Goal: Task Accomplishment & Management: Use online tool/utility

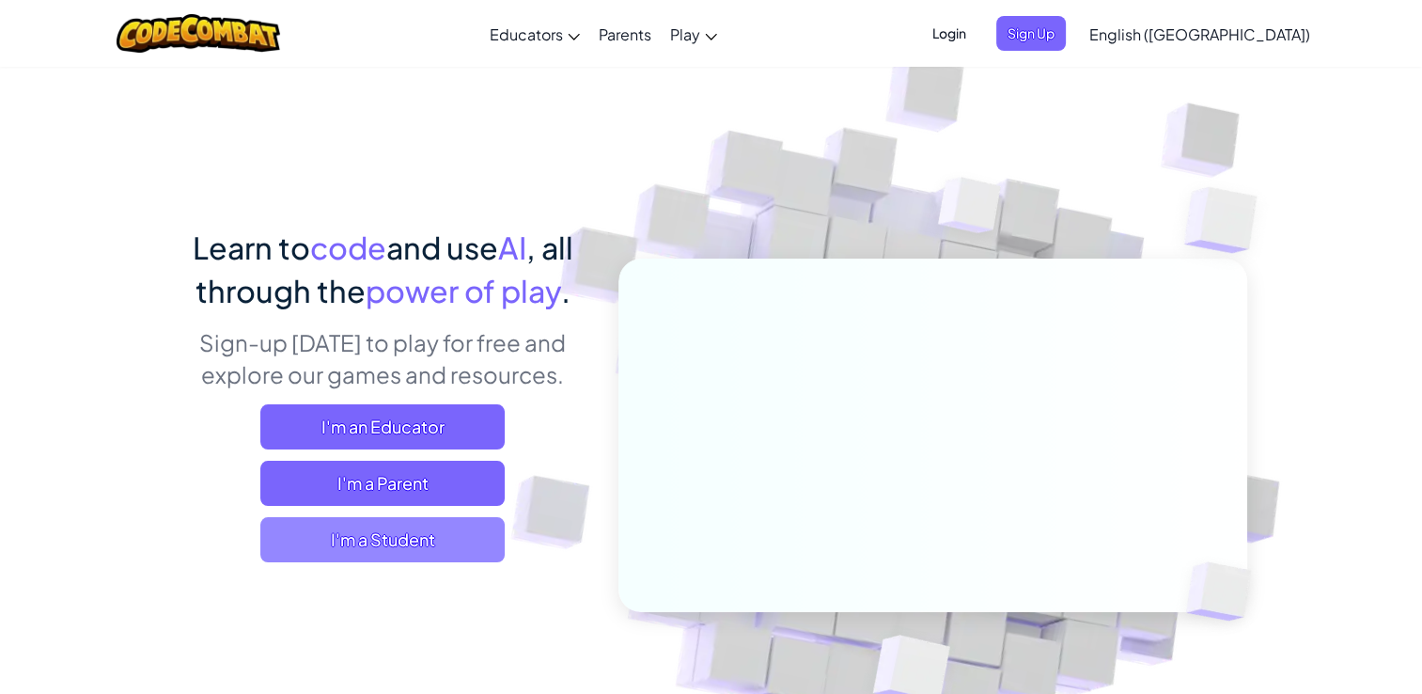
click at [371, 532] on span "I'm a Student" at bounding box center [382, 539] width 244 height 45
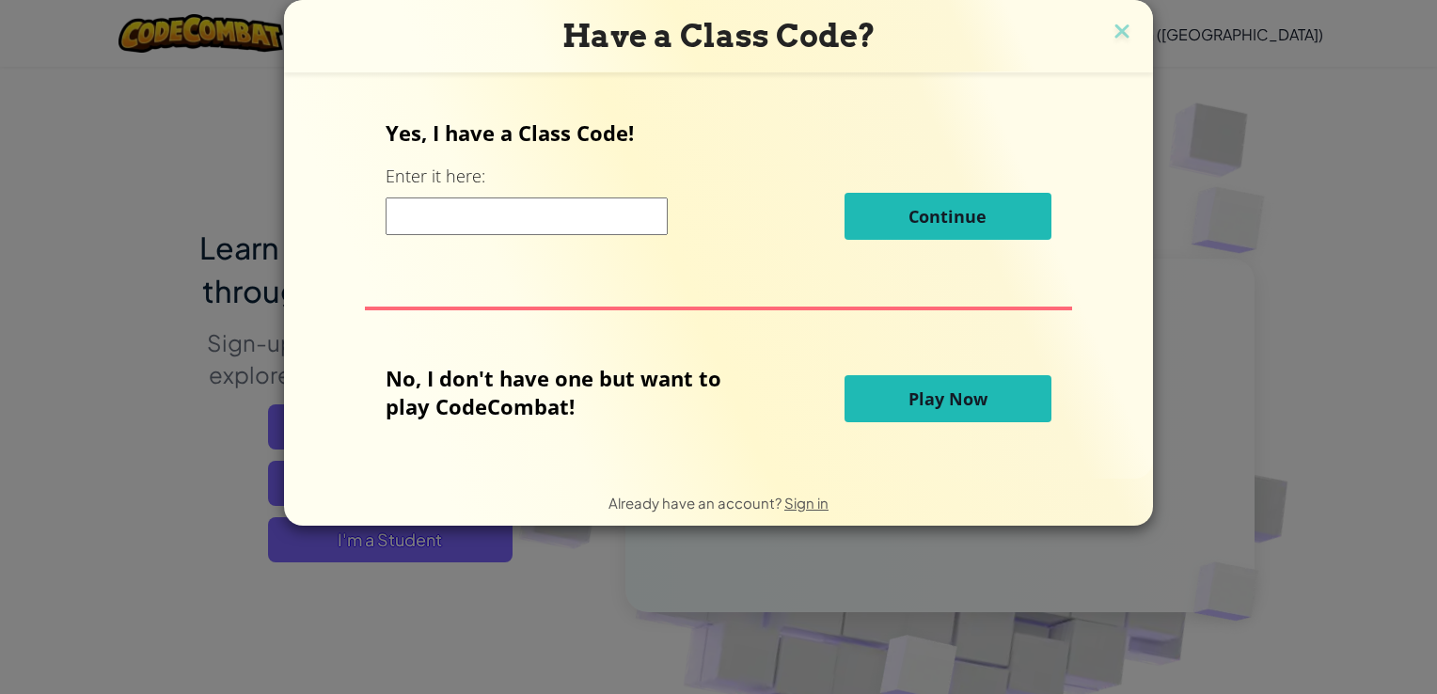
click at [548, 221] on input at bounding box center [526, 216] width 282 height 38
click at [944, 404] on span "Play Now" at bounding box center [947, 398] width 79 height 23
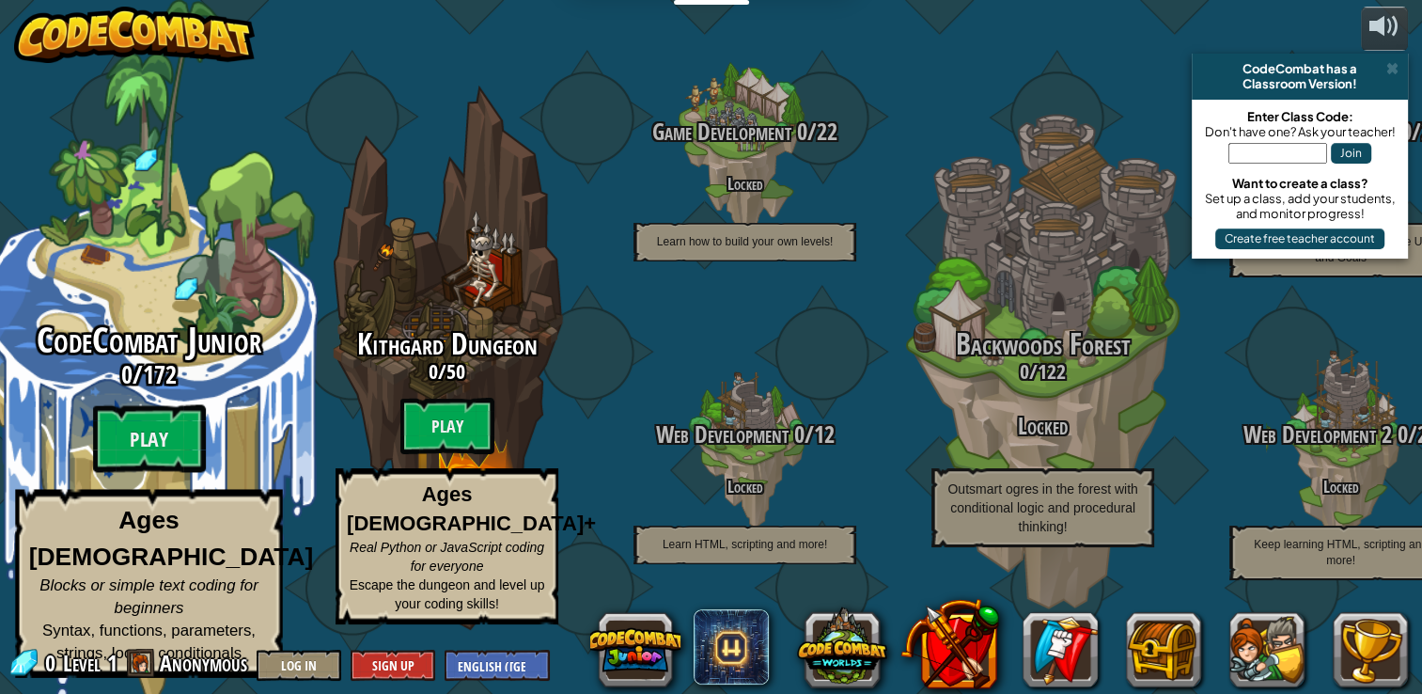
click at [166, 365] on span "CodeCombat Junior" at bounding box center [149, 340] width 225 height 49
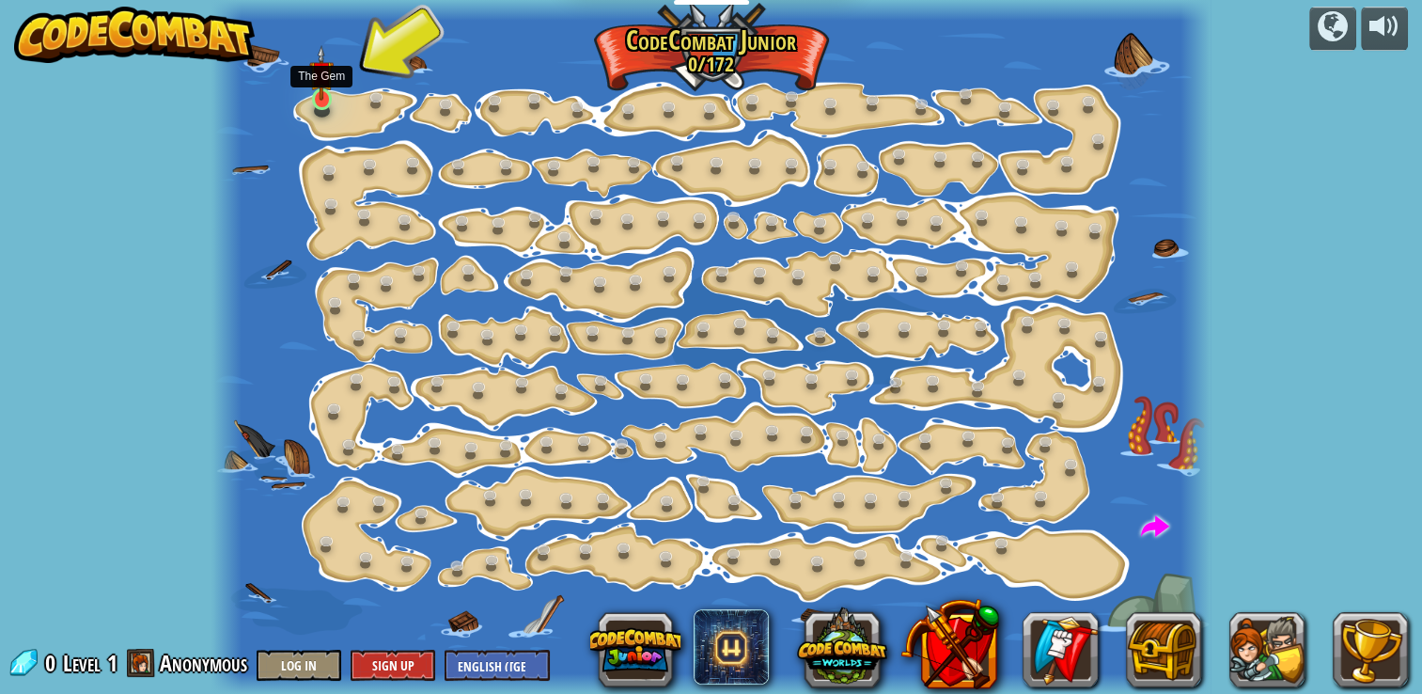
click at [322, 91] on img at bounding box center [321, 73] width 24 height 56
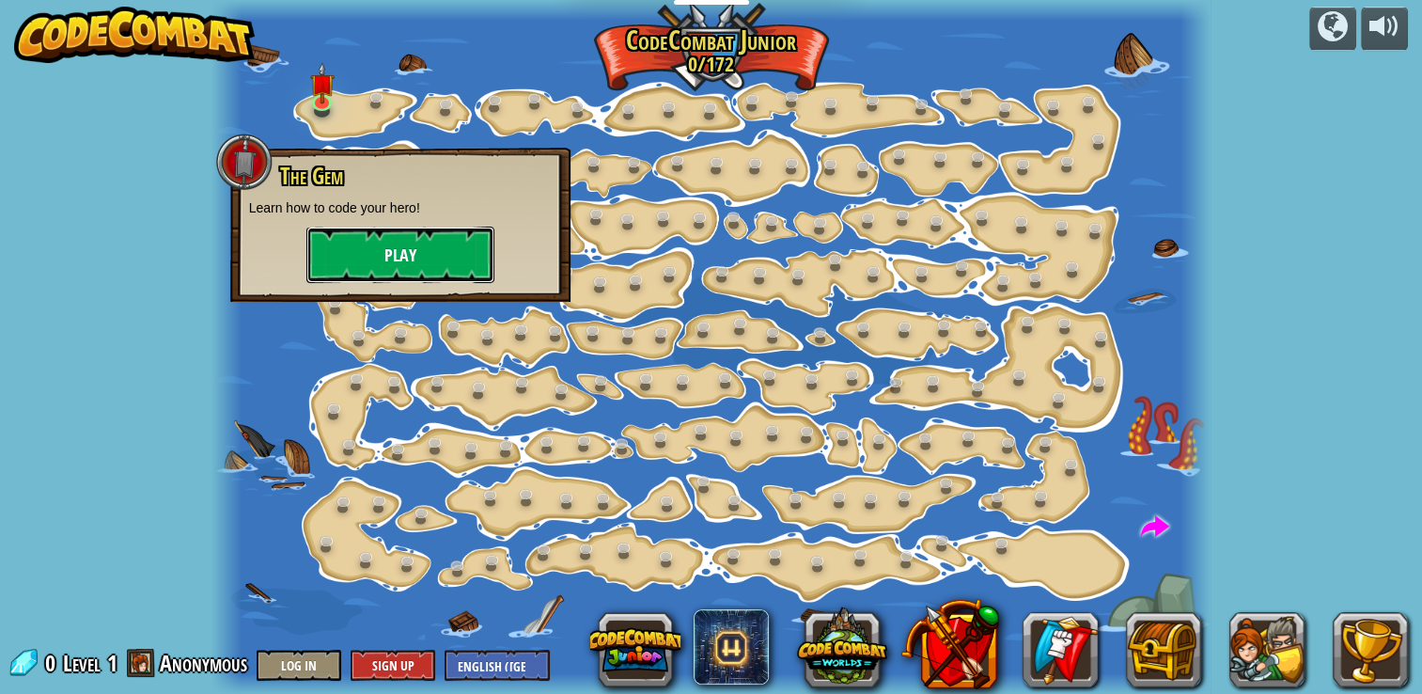
click at [410, 254] on button "Play" at bounding box center [400, 255] width 188 height 56
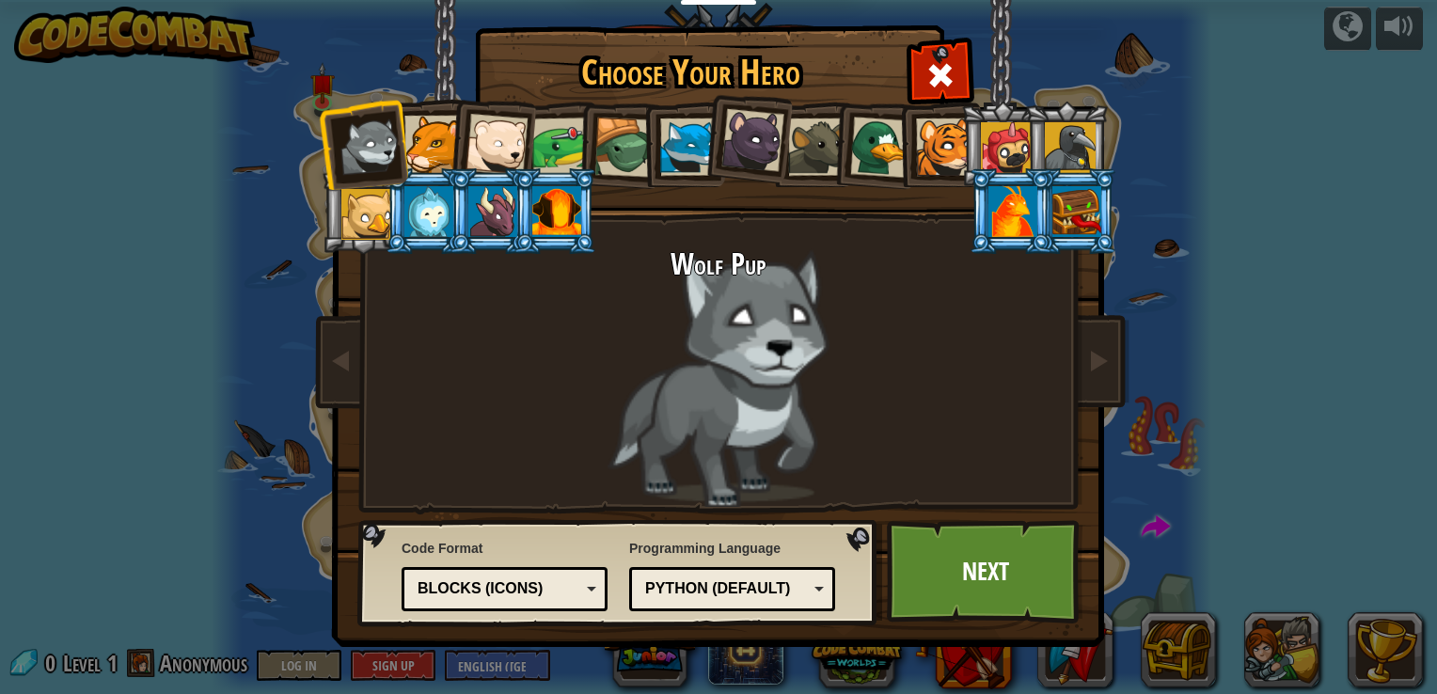
click at [794, 579] on div "Python (Default)" at bounding box center [726, 589] width 163 height 22
click at [989, 556] on link "Next" at bounding box center [985, 571] width 196 height 103
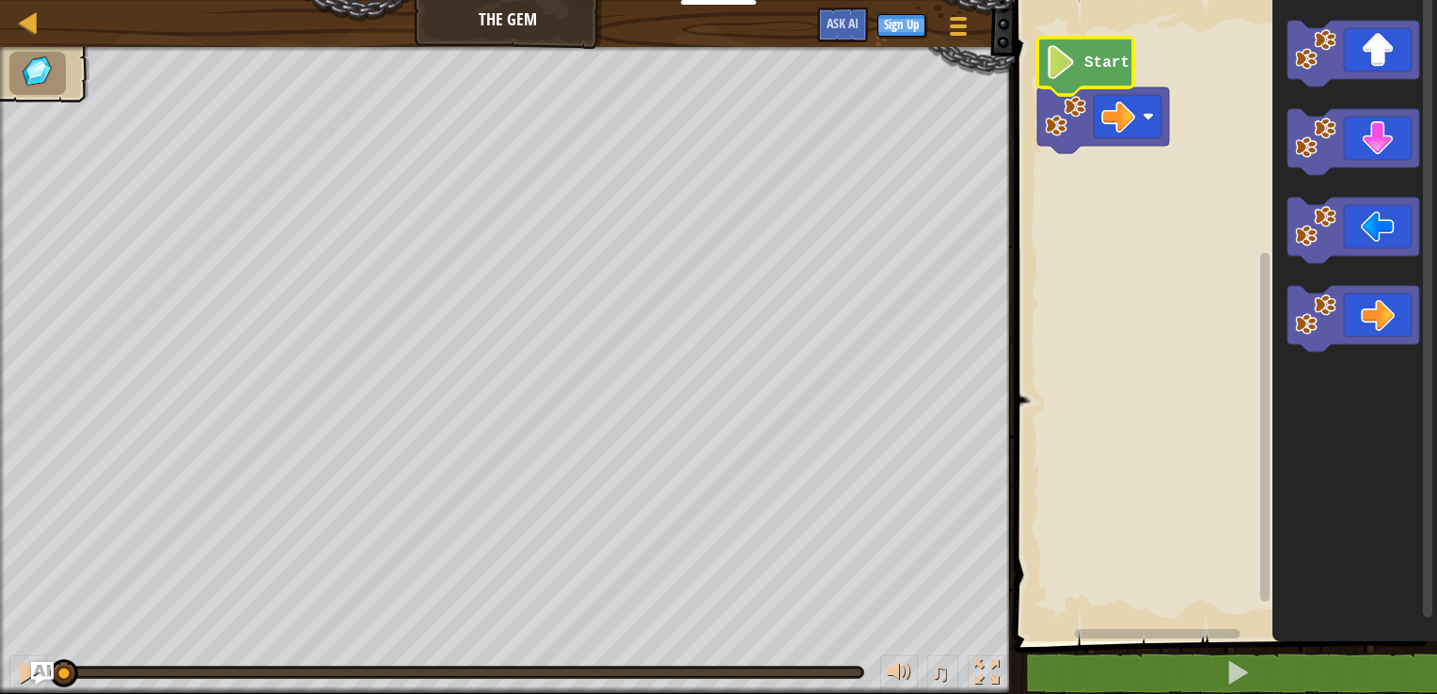
click at [1091, 67] on text "Start" at bounding box center [1106, 63] width 45 height 17
click at [1107, 216] on rect "Blockly Workspace" at bounding box center [1223, 316] width 428 height 651
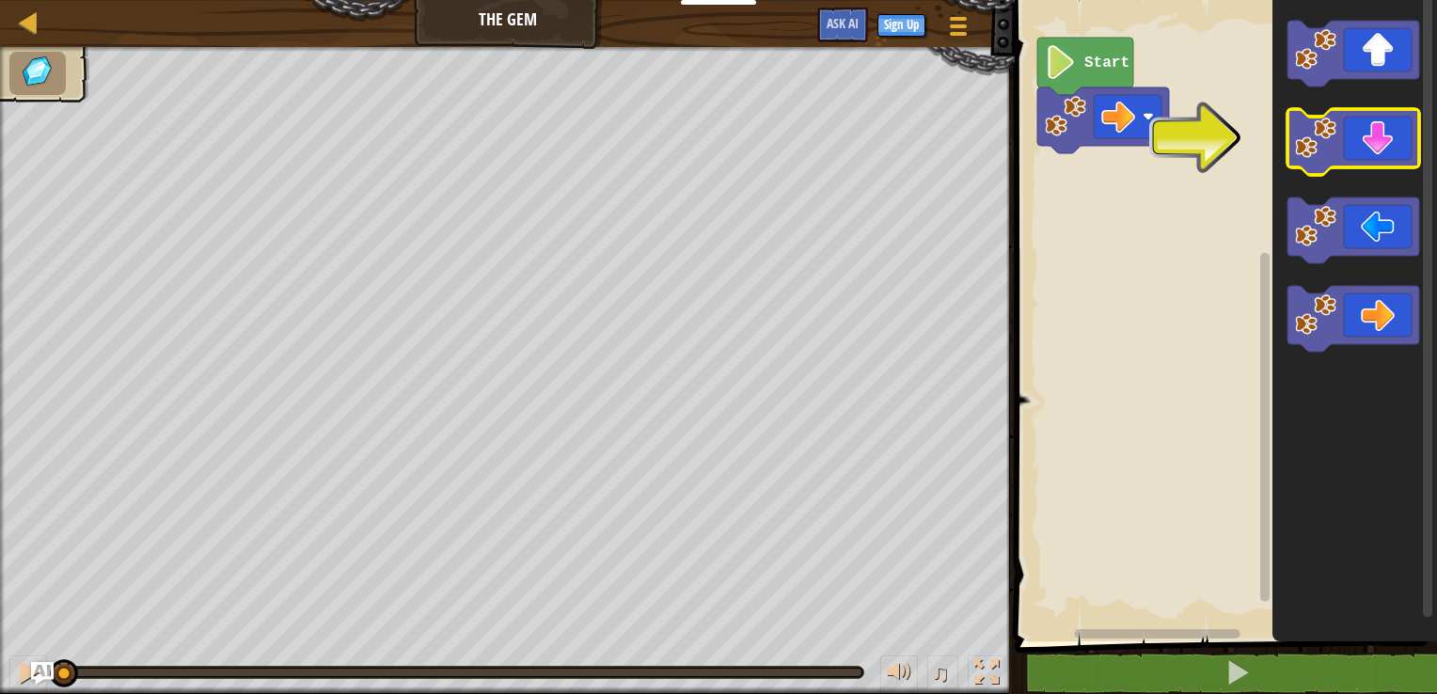
click at [1357, 131] on icon "Blockly Workspace" at bounding box center [1353, 142] width 132 height 66
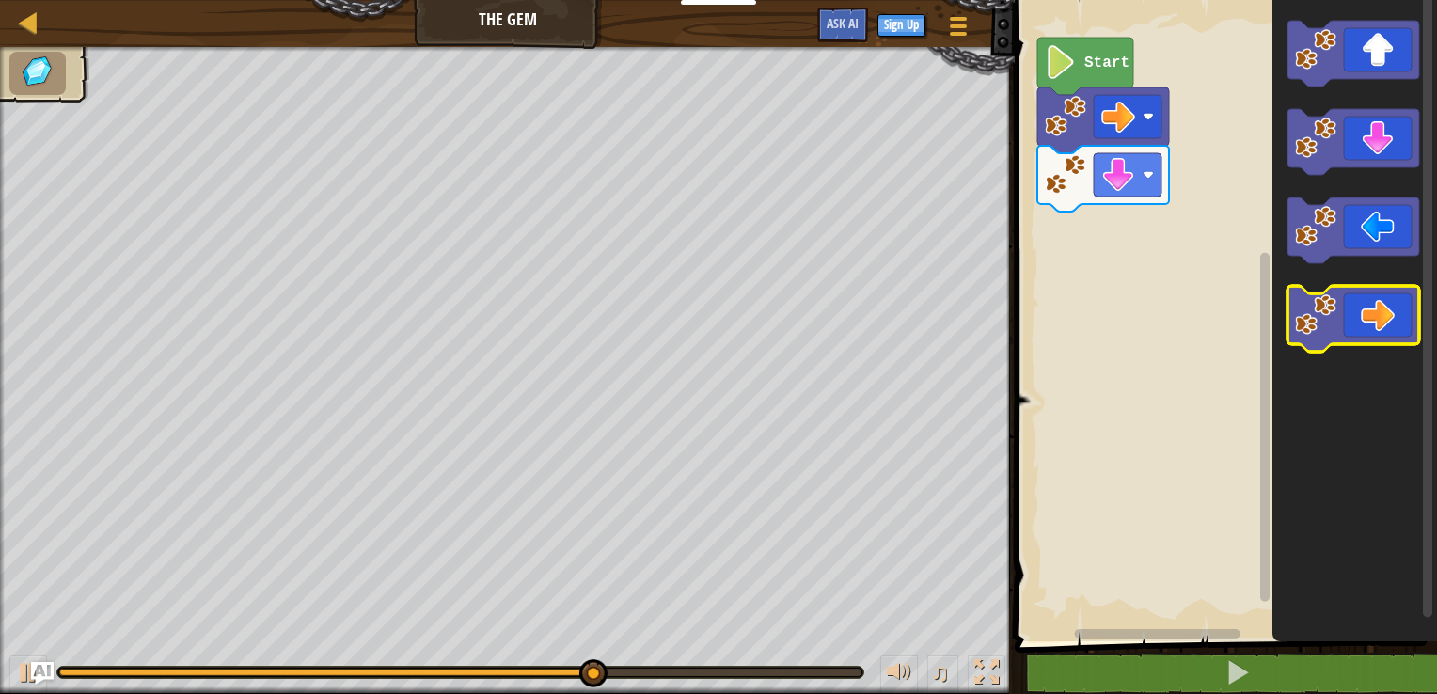
click at [1369, 288] on icon "Blockly Workspace" at bounding box center [1353, 319] width 132 height 66
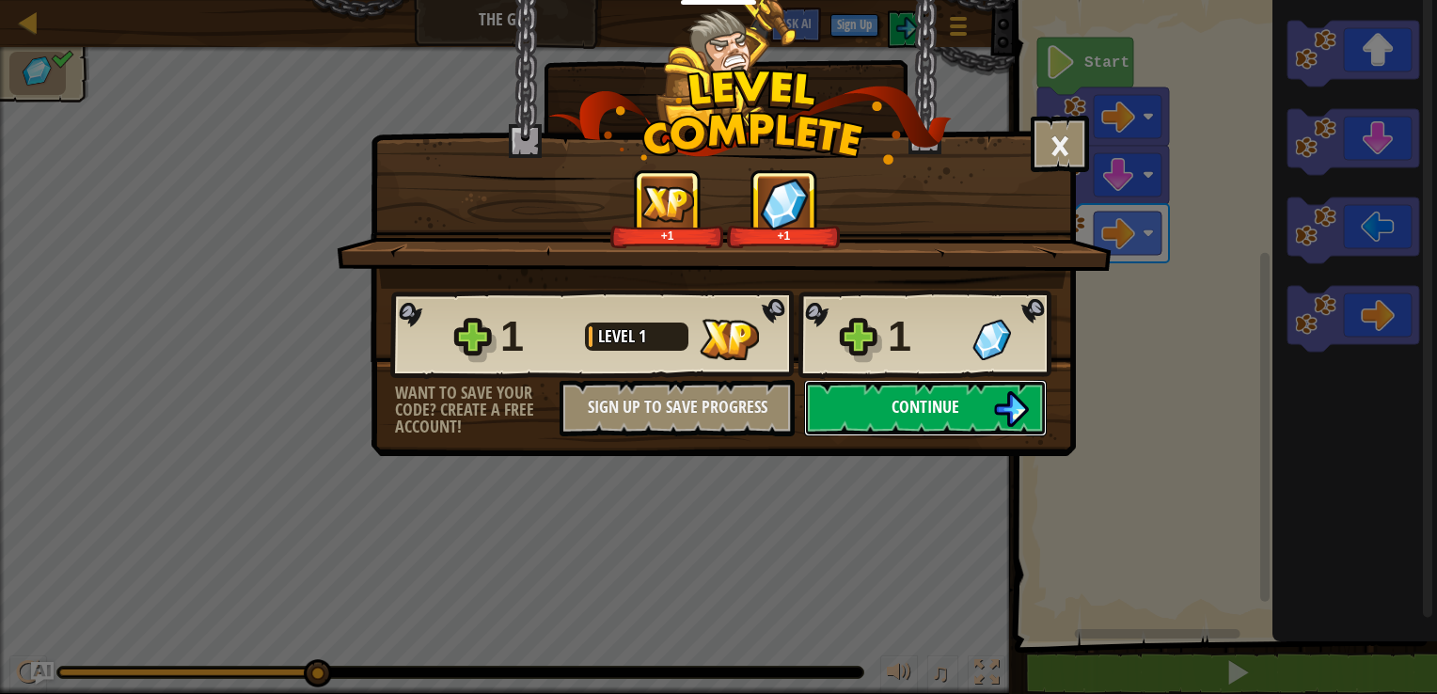
click at [907, 417] on button "Continue" at bounding box center [925, 408] width 243 height 56
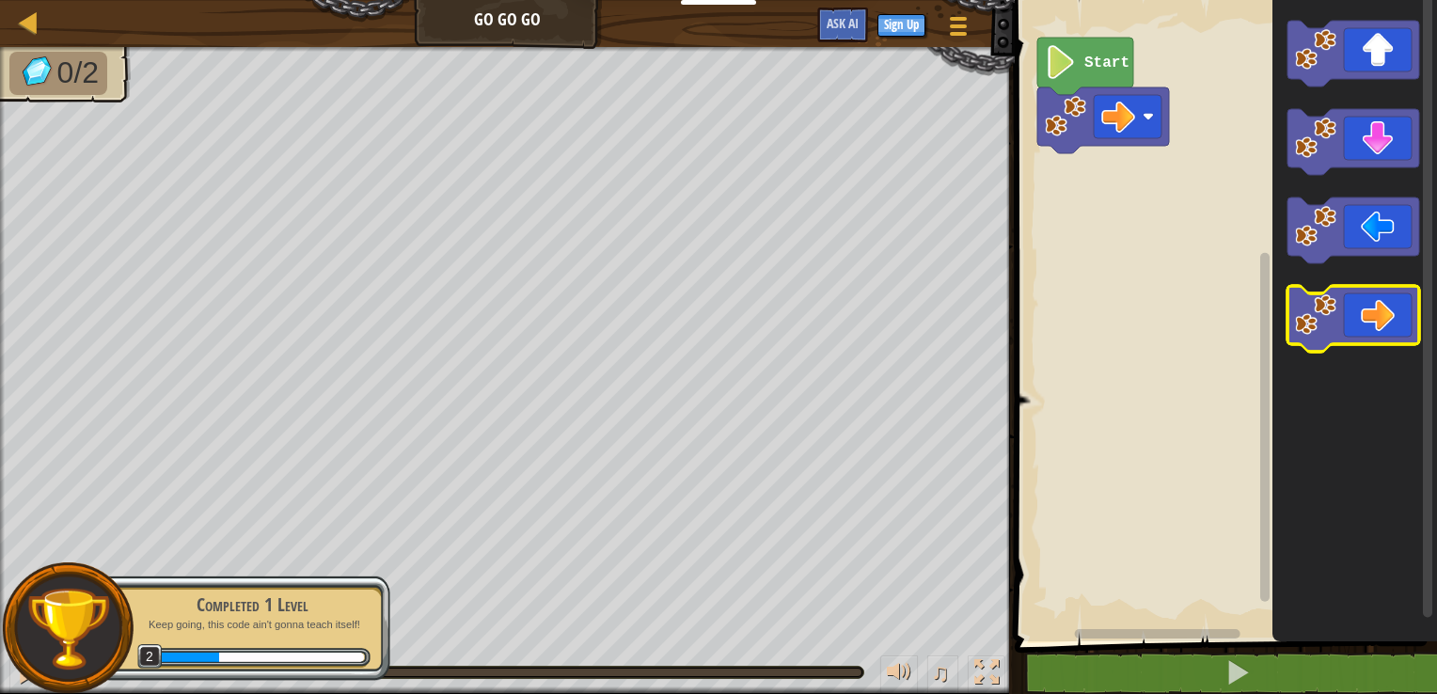
click at [1370, 314] on icon "Blockly Workspace" at bounding box center [1353, 319] width 132 height 66
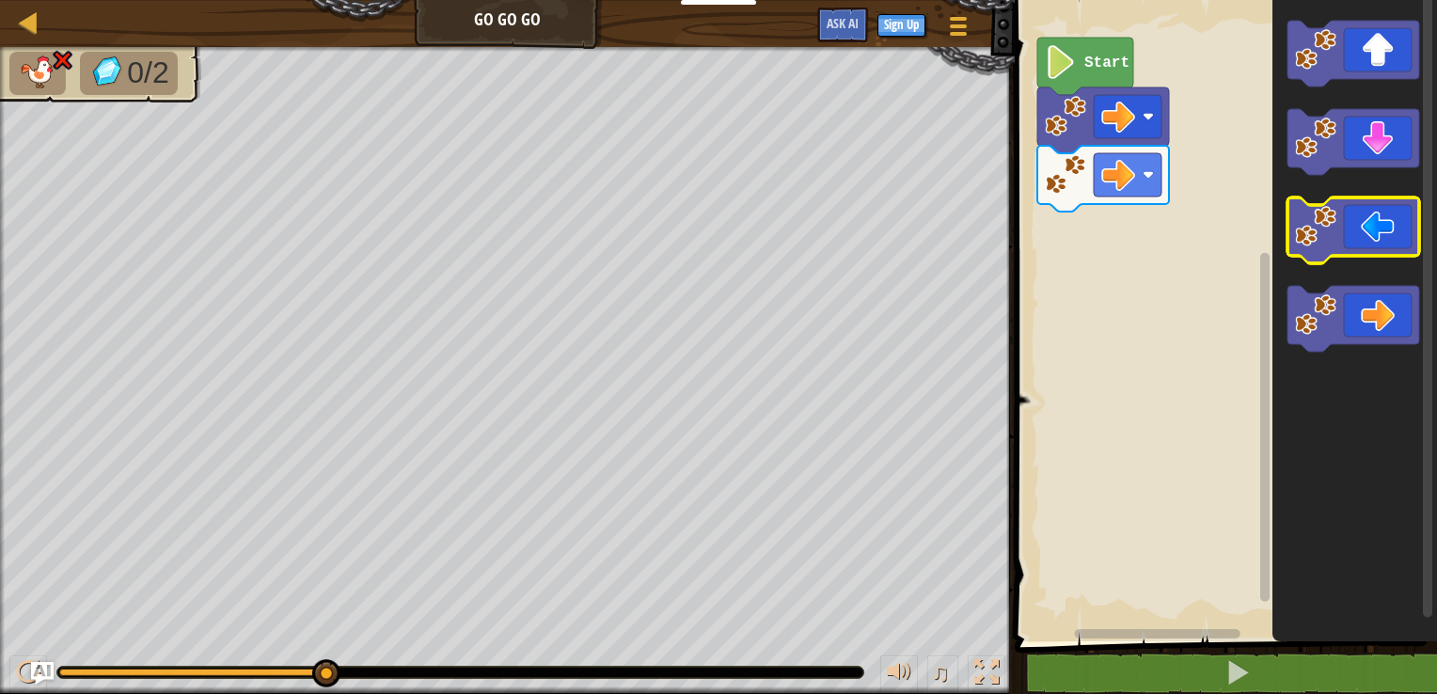
click at [1365, 221] on icon "Blockly Workspace" at bounding box center [1353, 230] width 132 height 66
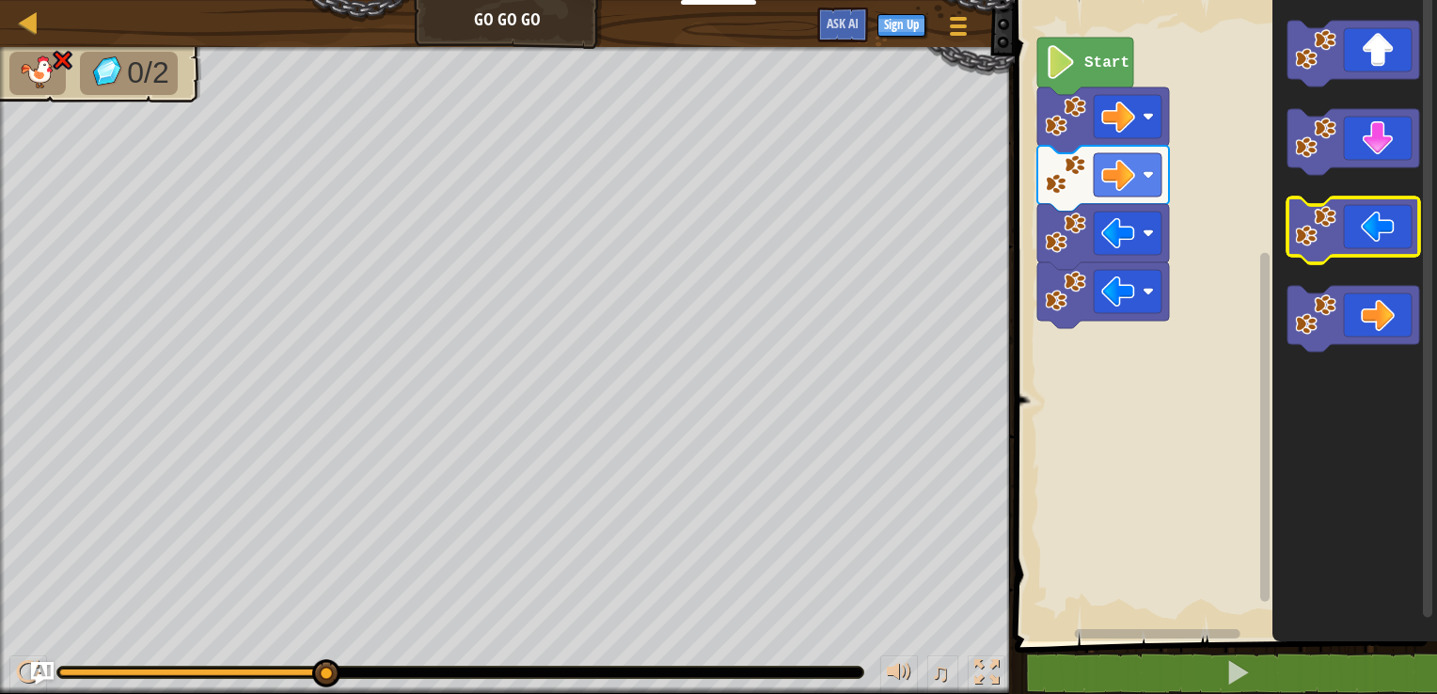
click at [1365, 221] on icon "Blockly Workspace" at bounding box center [1353, 230] width 132 height 66
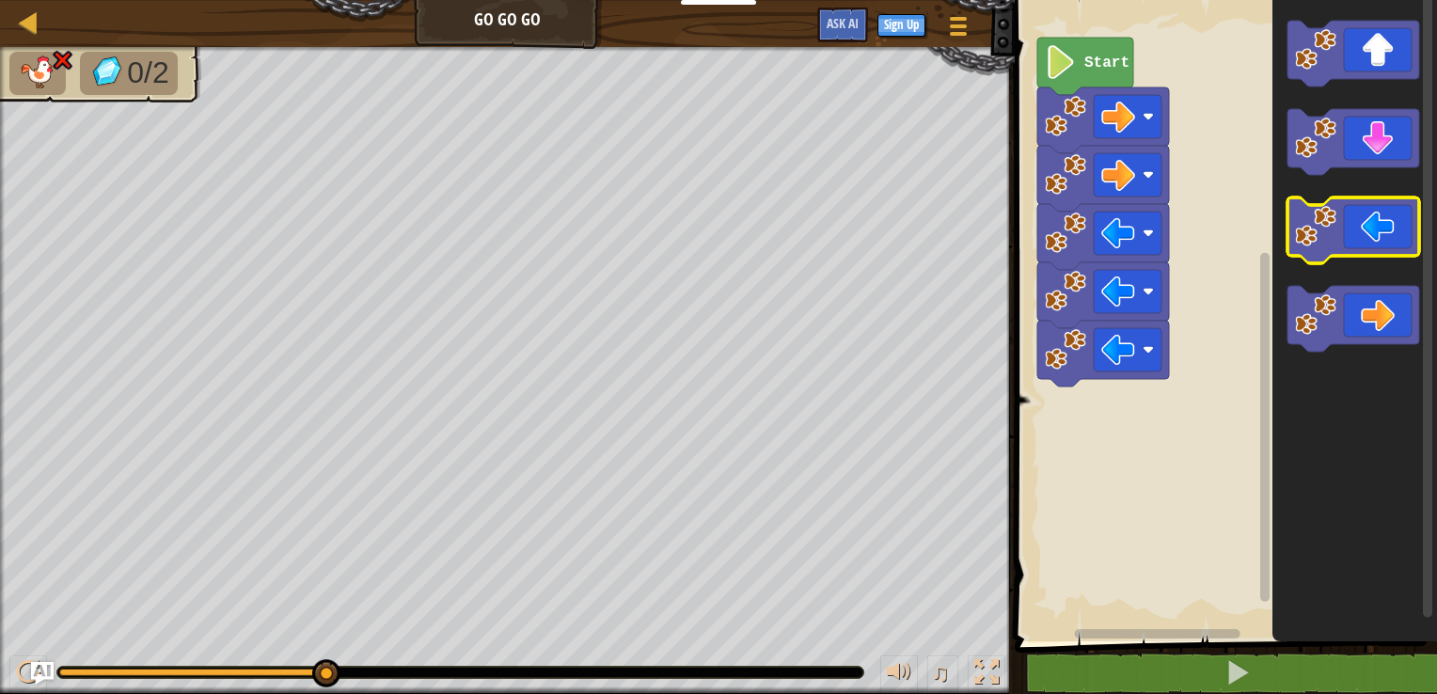
click at [1365, 221] on icon "Blockly Workspace" at bounding box center [1353, 230] width 132 height 66
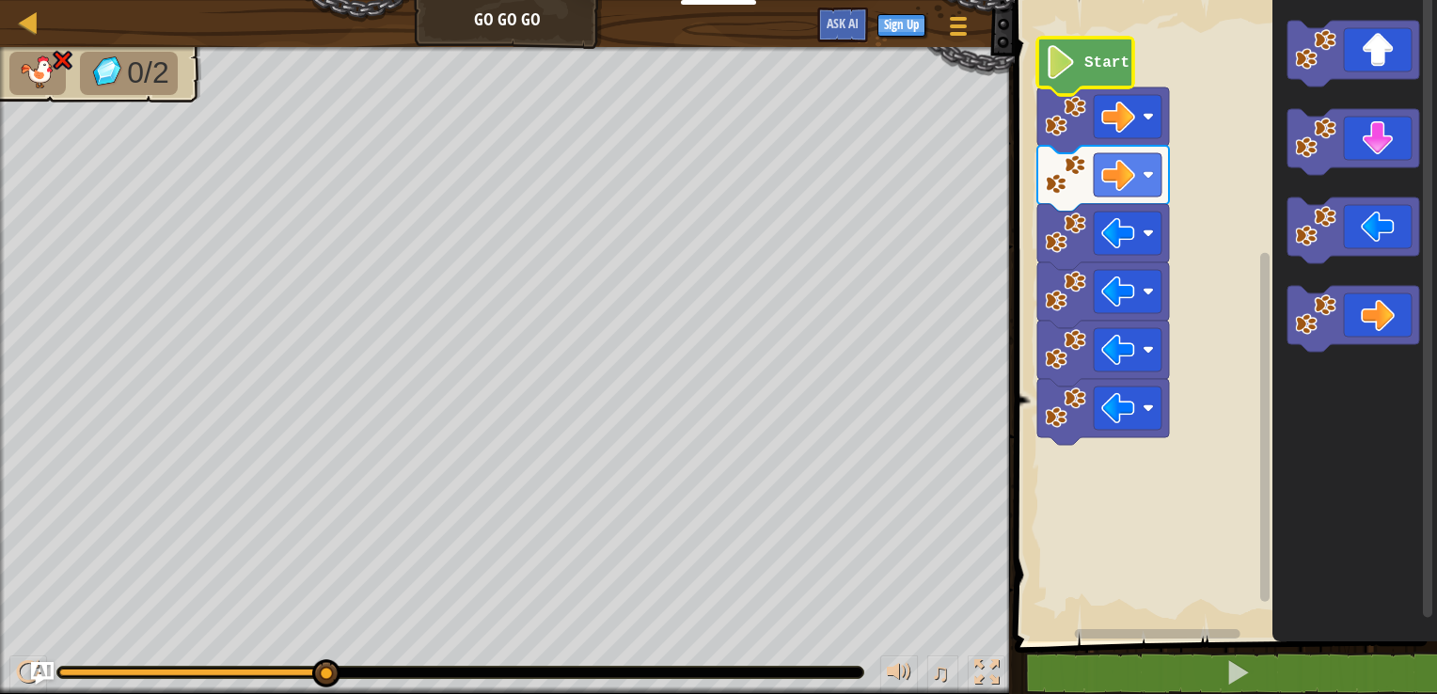
click at [1070, 70] on image "Blockly Workspace" at bounding box center [1061, 62] width 32 height 34
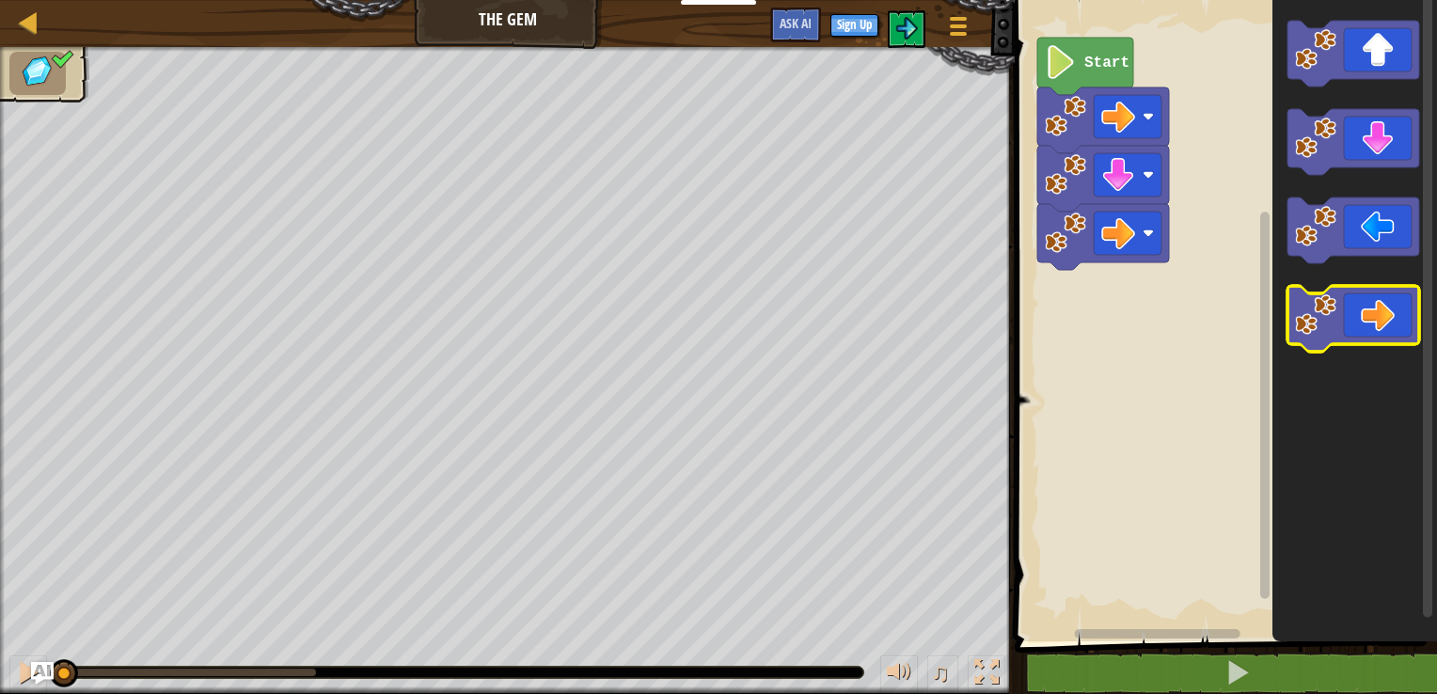
click at [1375, 324] on icon "Blockly Workspace" at bounding box center [1353, 319] width 132 height 66
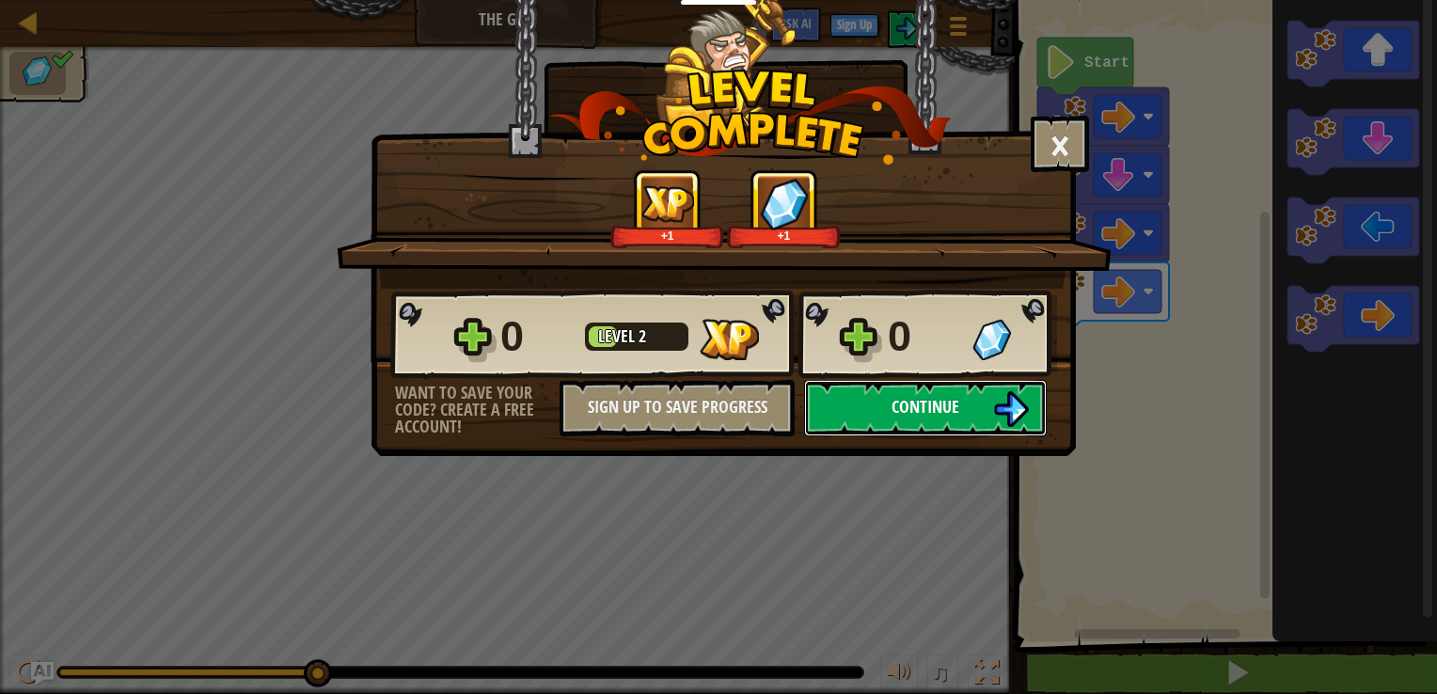
click at [989, 405] on button "Continue" at bounding box center [925, 408] width 243 height 56
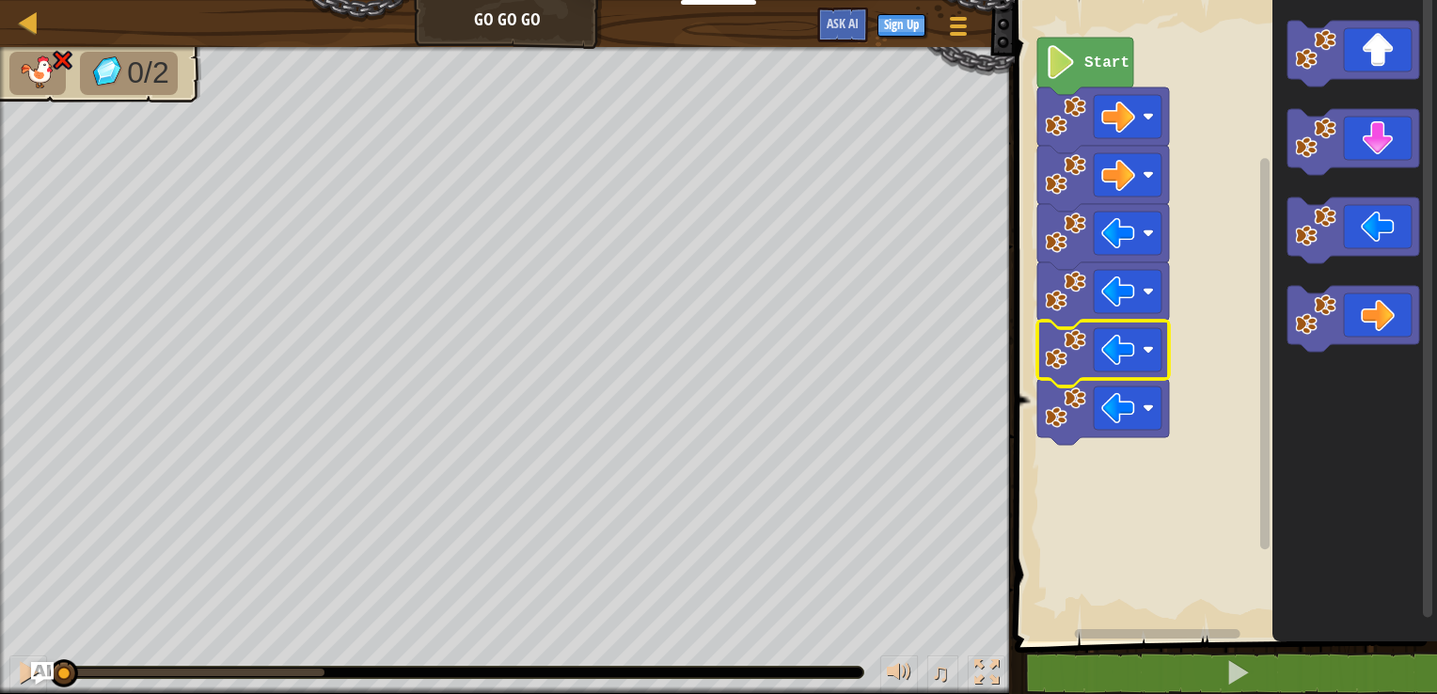
click at [1148, 348] on image "Blockly Workspace" at bounding box center [1147, 349] width 11 height 11
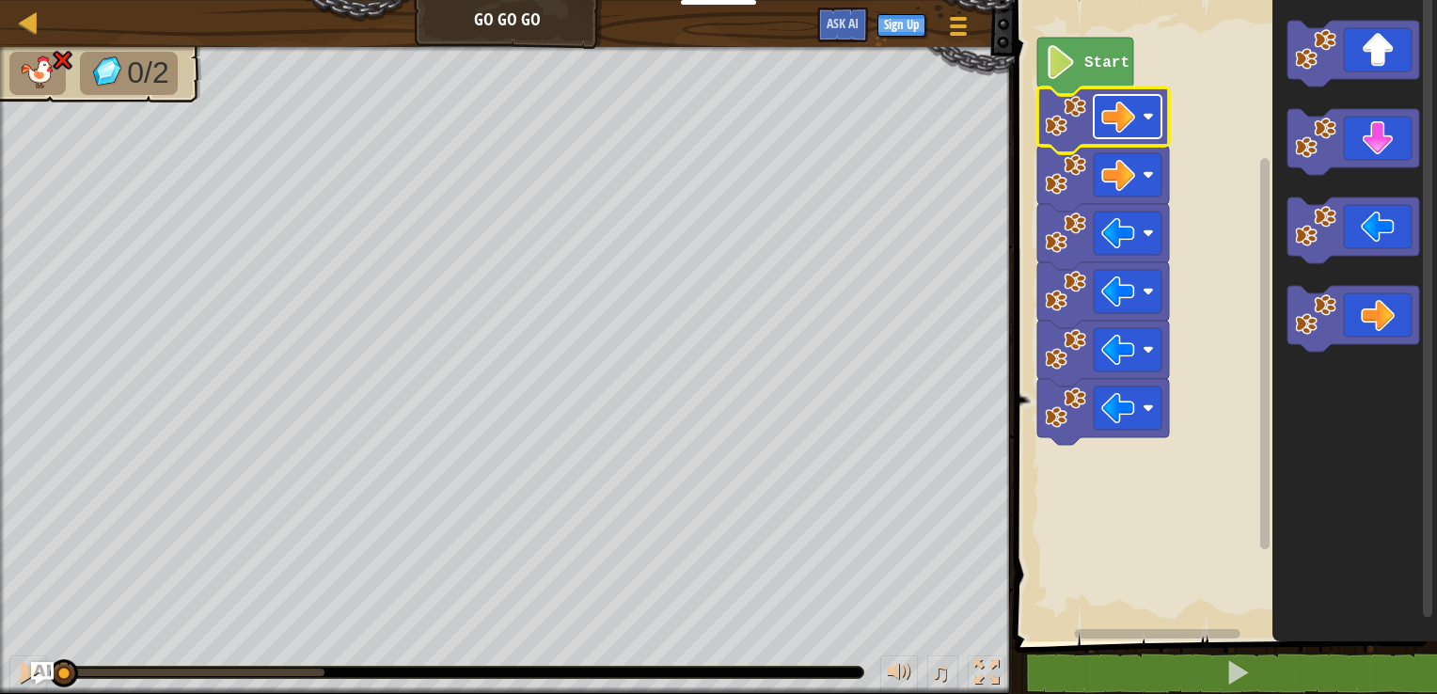
click at [1127, 129] on image "Blockly Workspace" at bounding box center [1118, 117] width 34 height 34
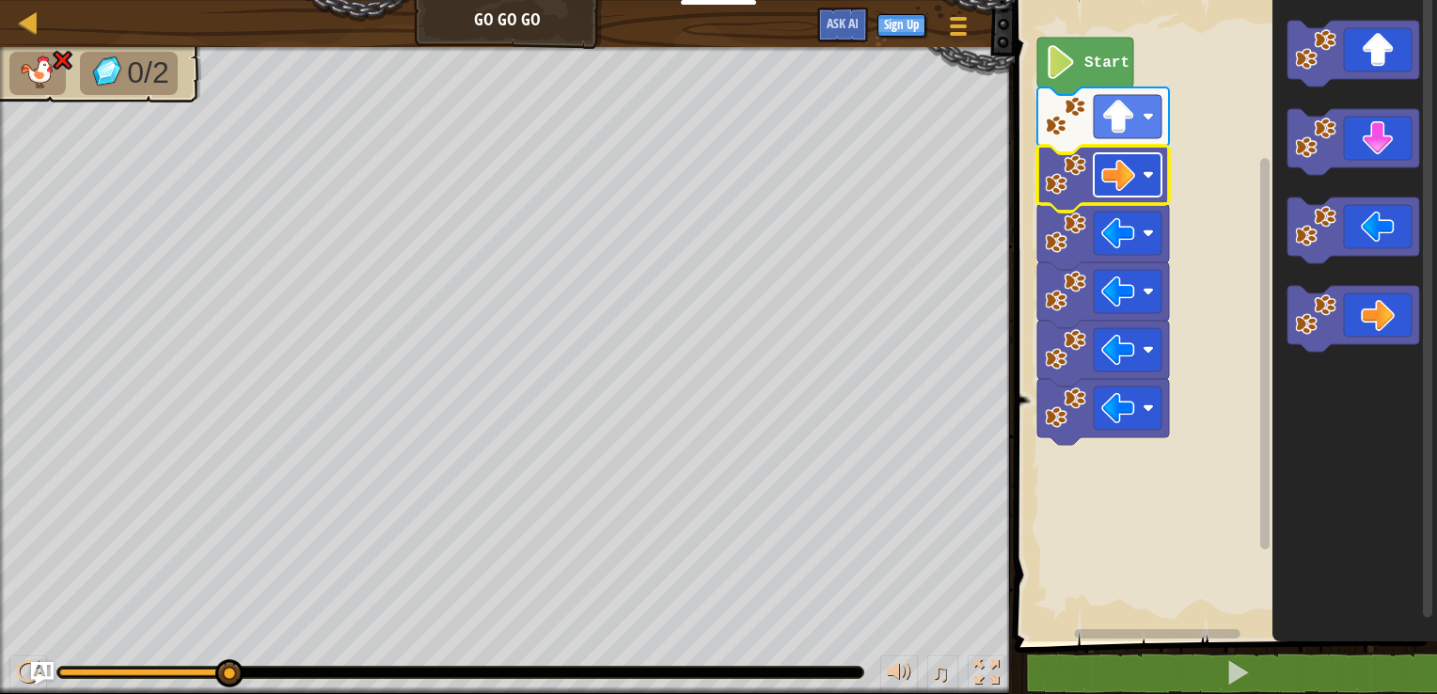
click at [1135, 169] on image "Blockly Workspace" at bounding box center [1118, 175] width 34 height 34
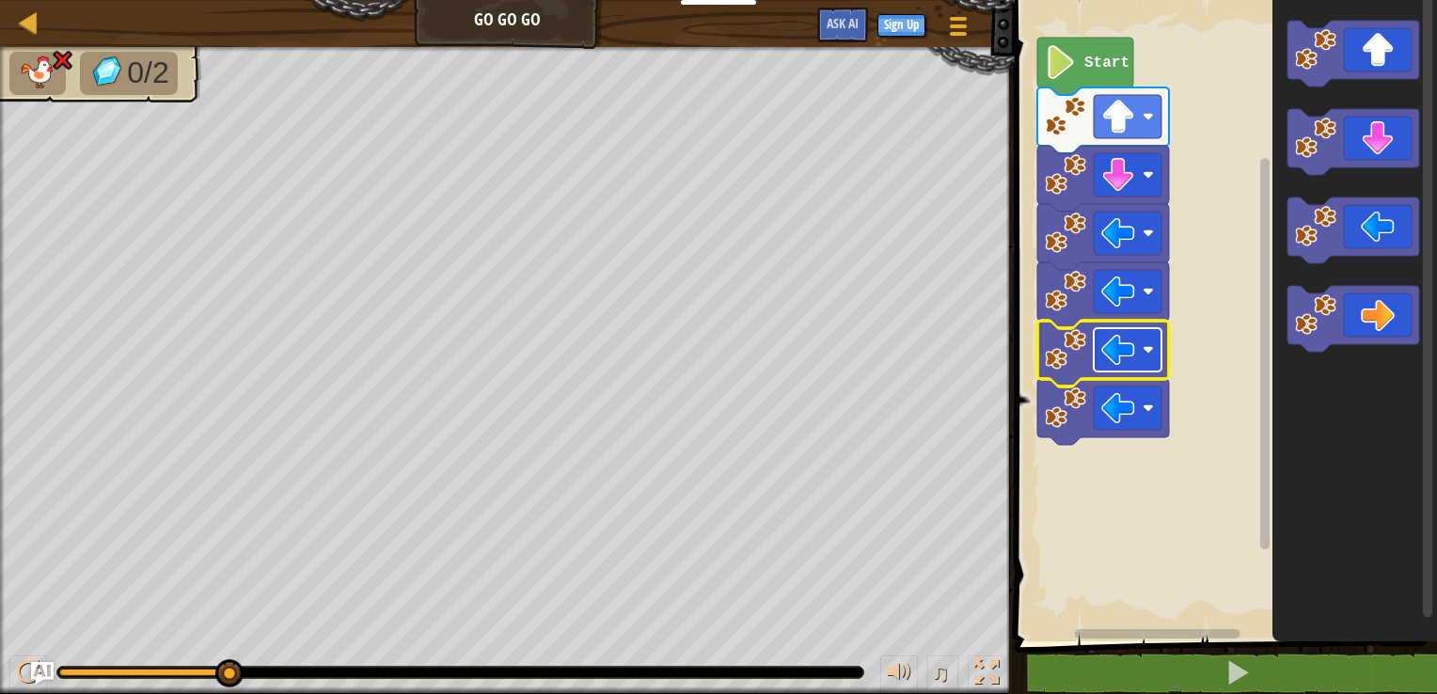
click at [1125, 342] on image "Blockly Workspace" at bounding box center [1118, 350] width 34 height 34
